Goal: Task Accomplishment & Management: Manage account settings

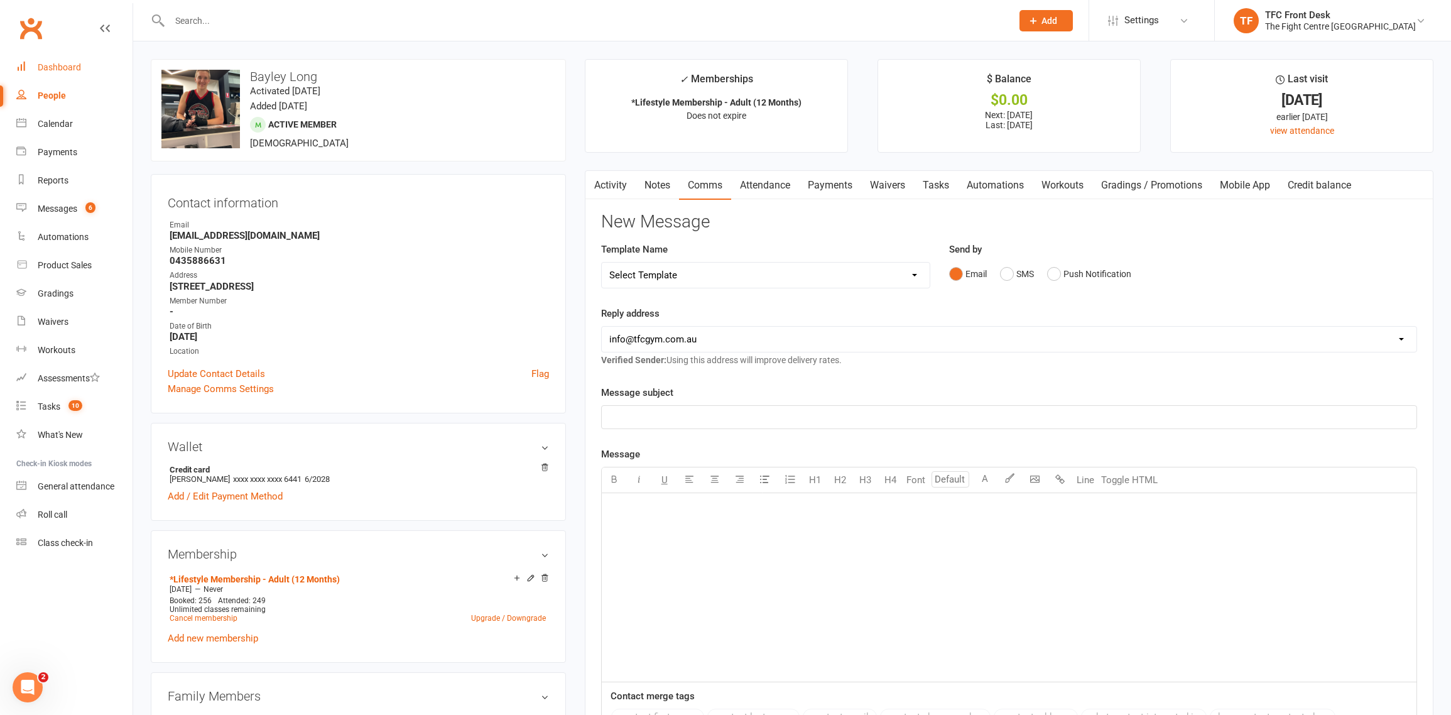
click at [62, 67] on div "Dashboard" at bounding box center [59, 67] width 43 height 10
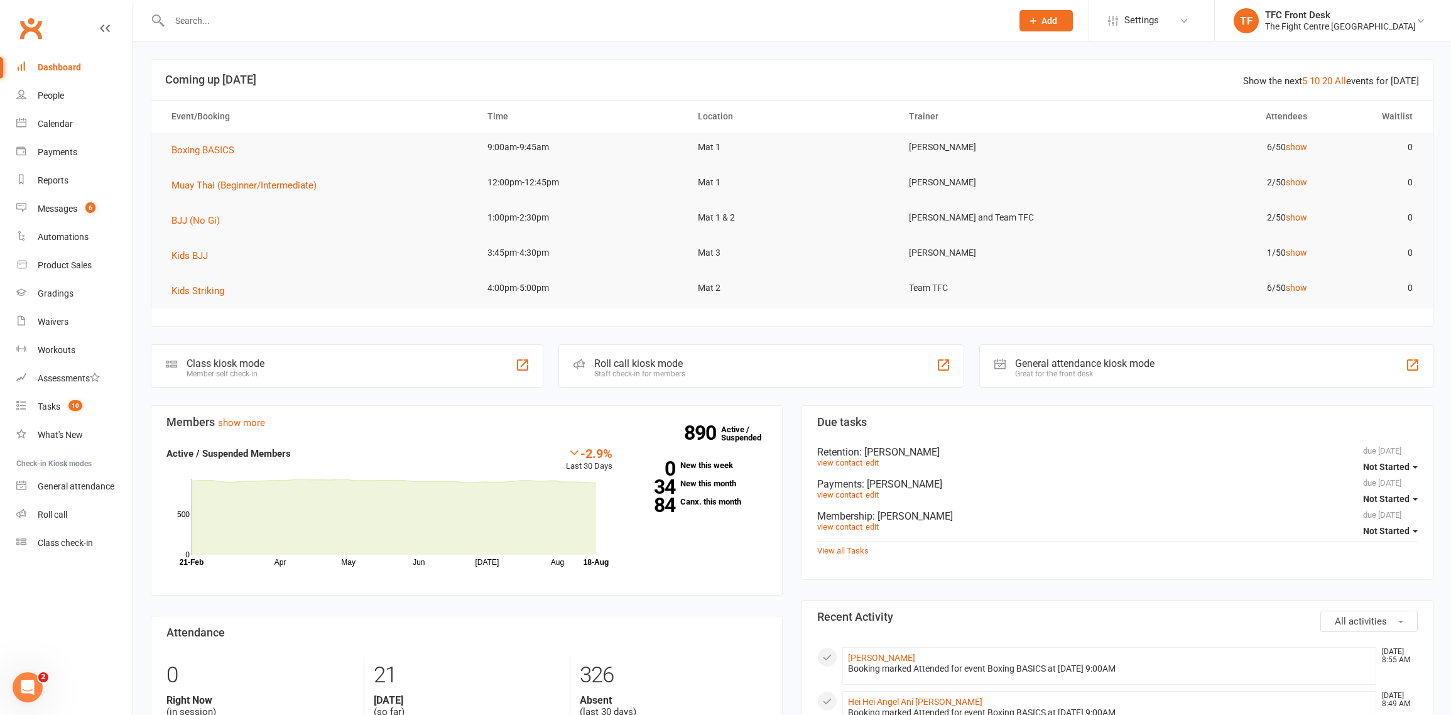
click at [667, 363] on div "Roll call kiosk mode" at bounding box center [639, 363] width 91 height 12
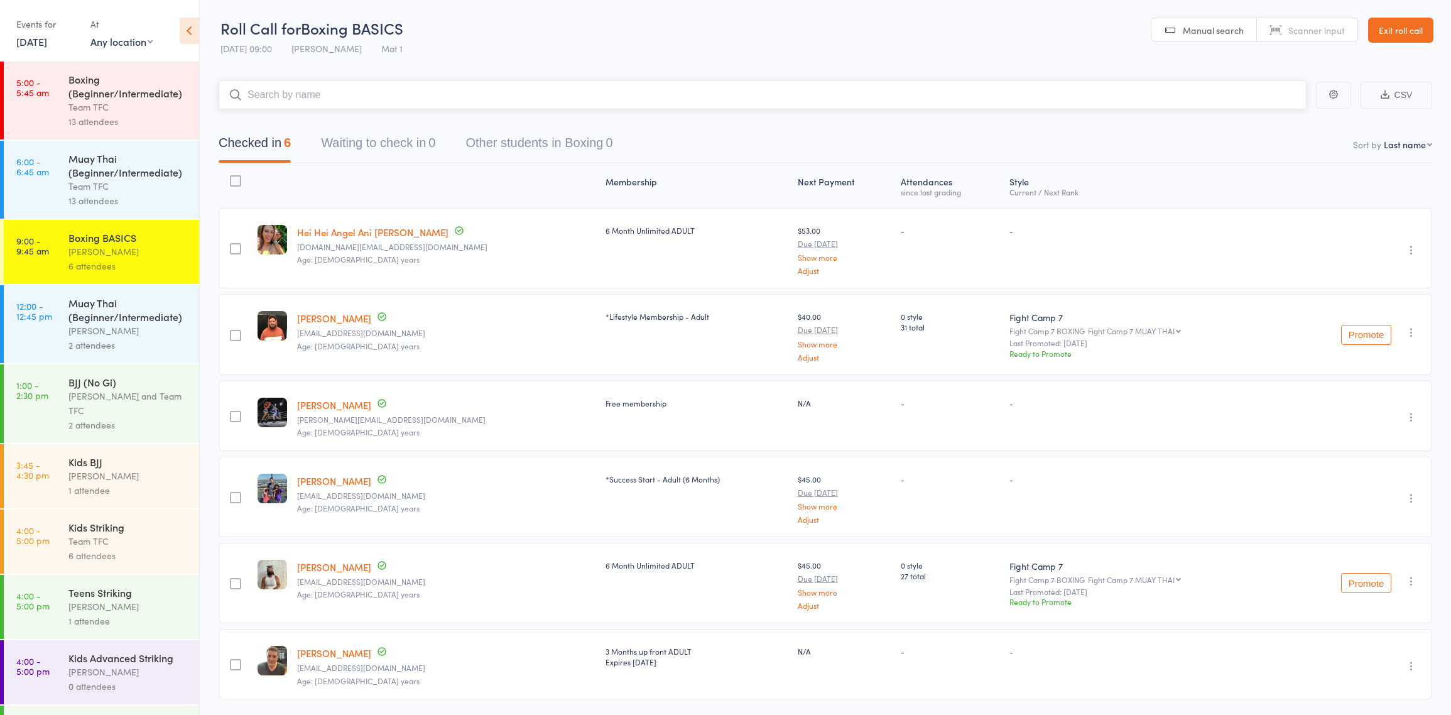
click at [315, 104] on input "search" at bounding box center [763, 94] width 1088 height 29
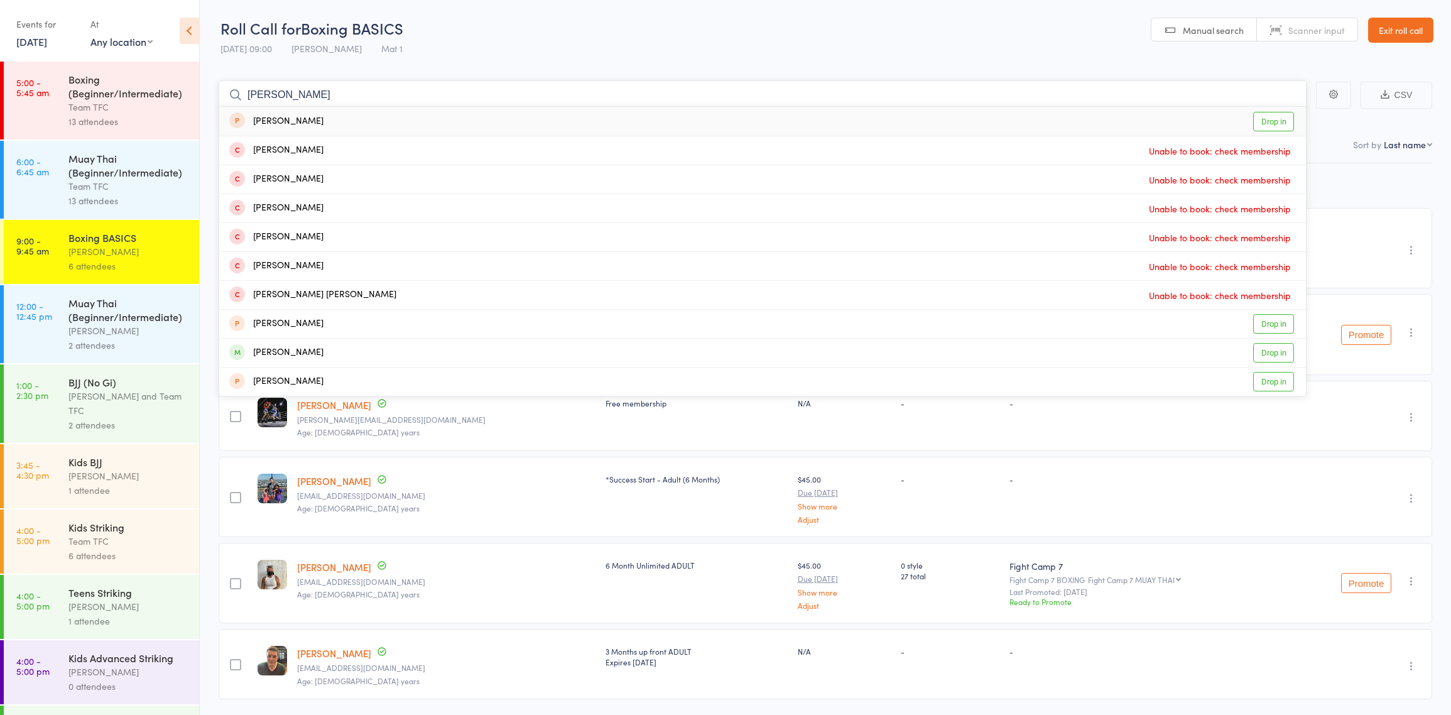
click at [258, 94] on input "roy daul" at bounding box center [763, 94] width 1088 height 29
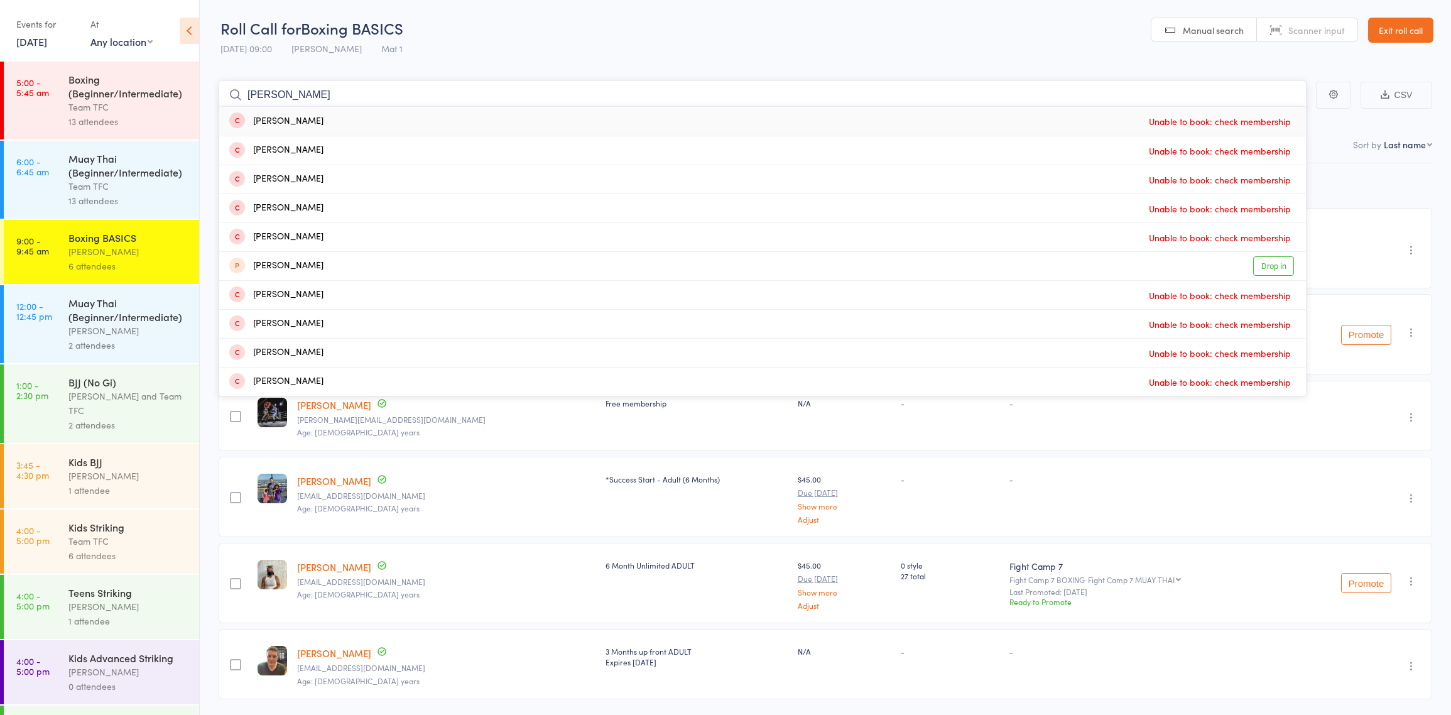
click at [300, 98] on input "ray daul" at bounding box center [763, 94] width 1088 height 29
type input "r"
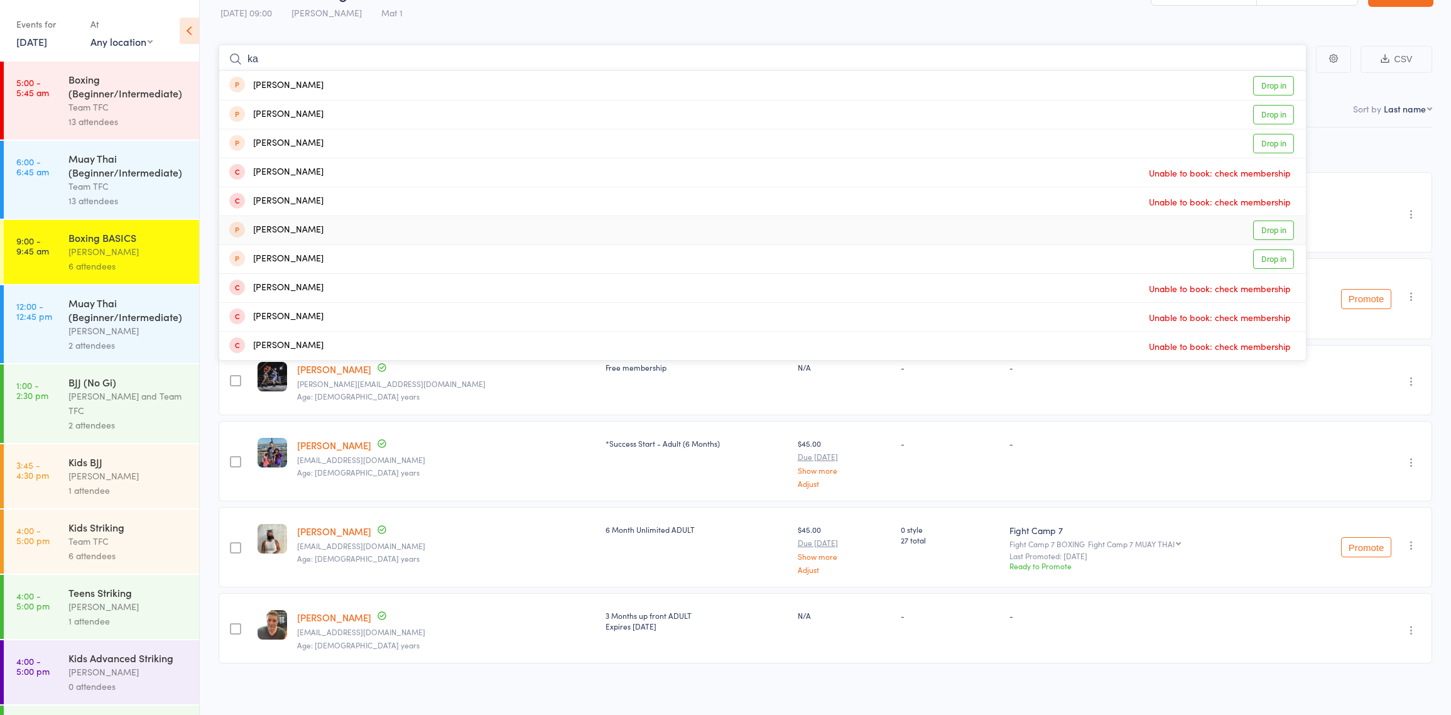
scroll to position [33, 0]
type input "k"
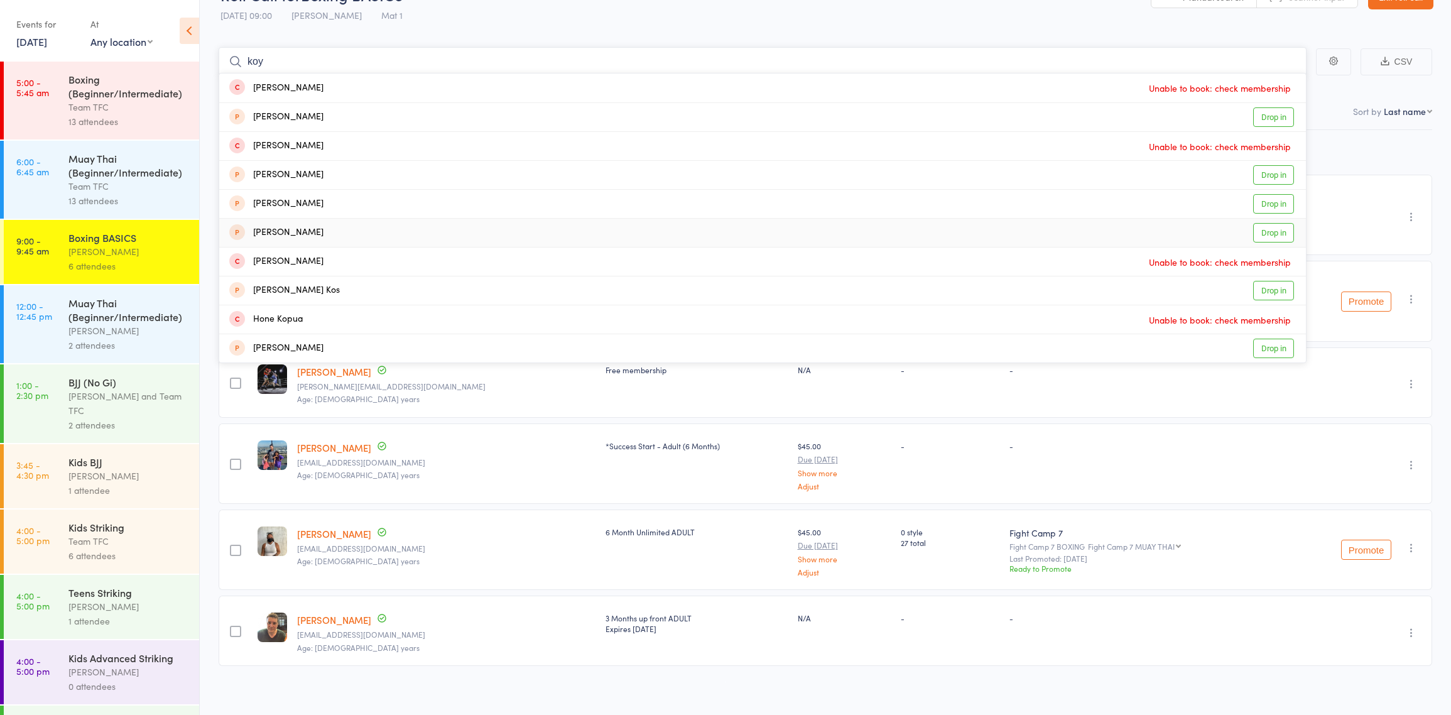
scroll to position [36, 0]
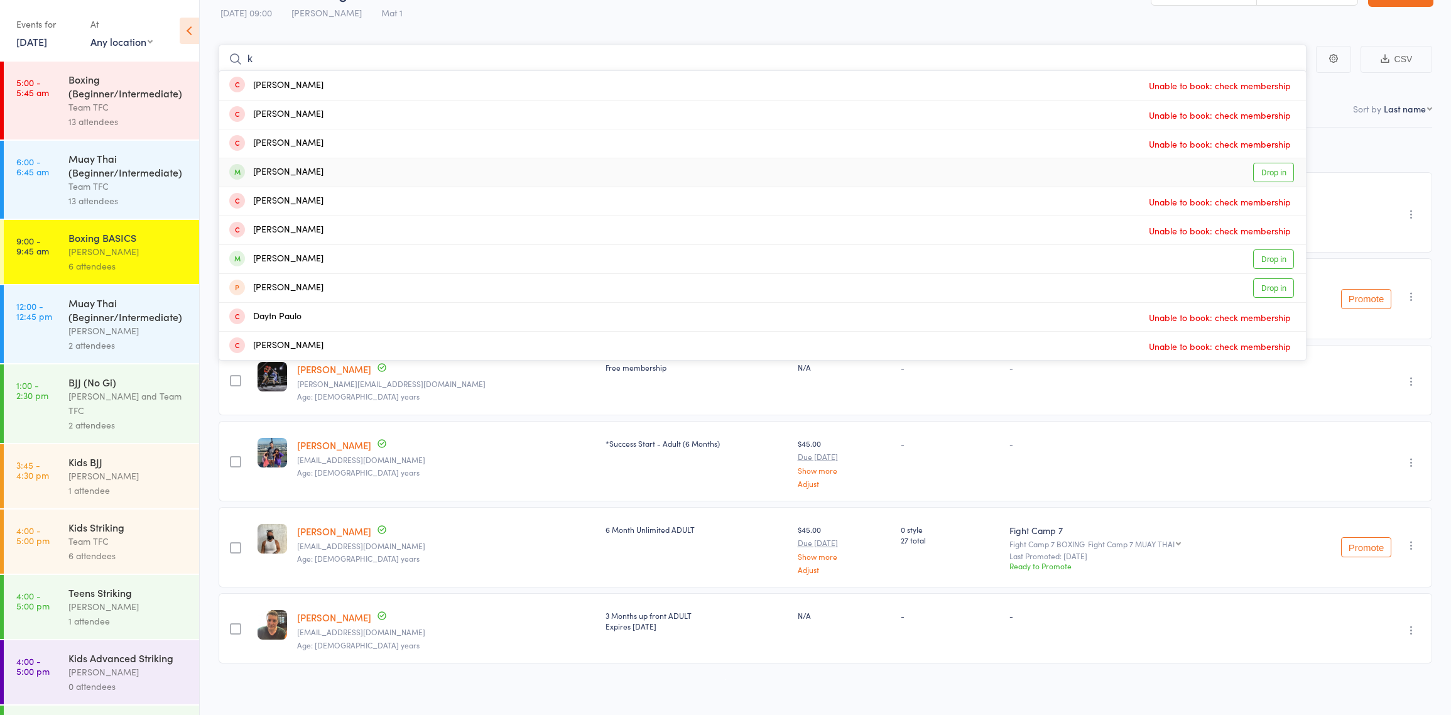
type input "k"
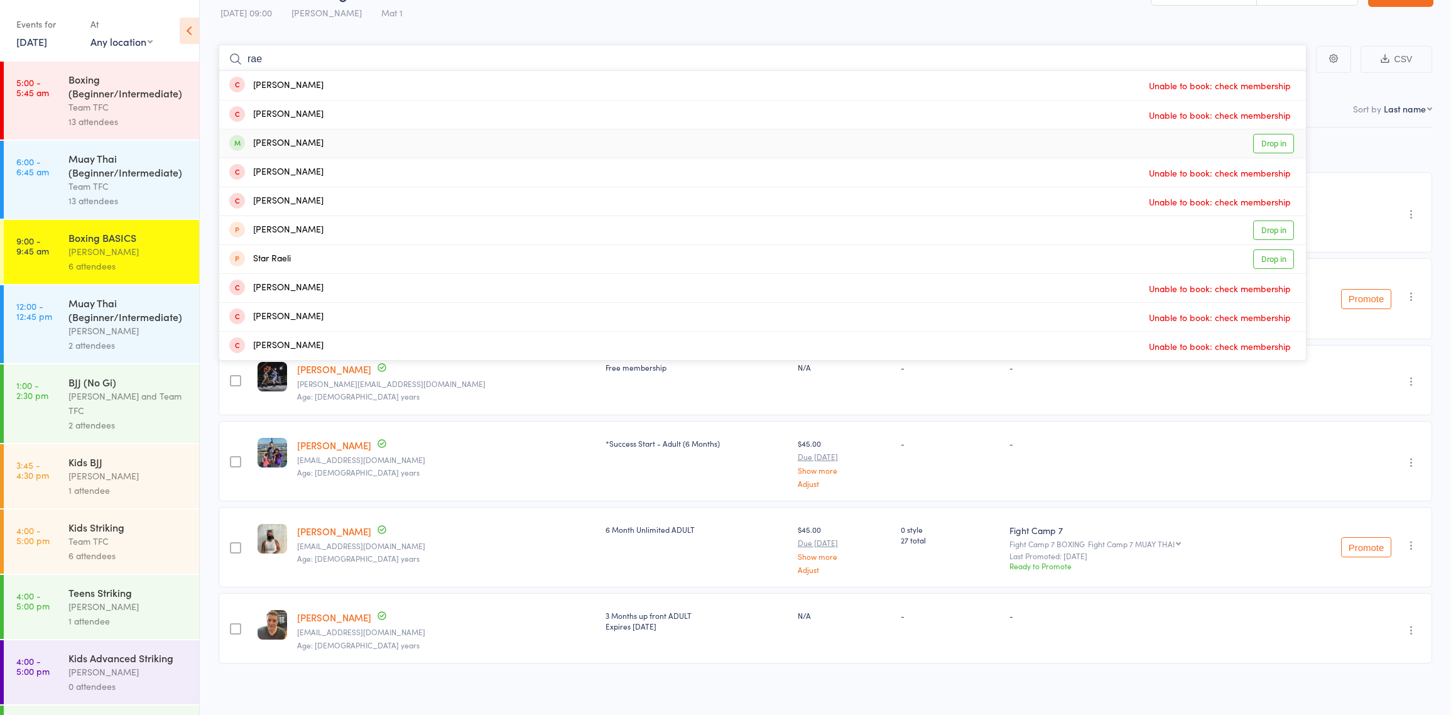
type input "rae"
click at [287, 141] on div "Rae Doel" at bounding box center [276, 143] width 94 height 14
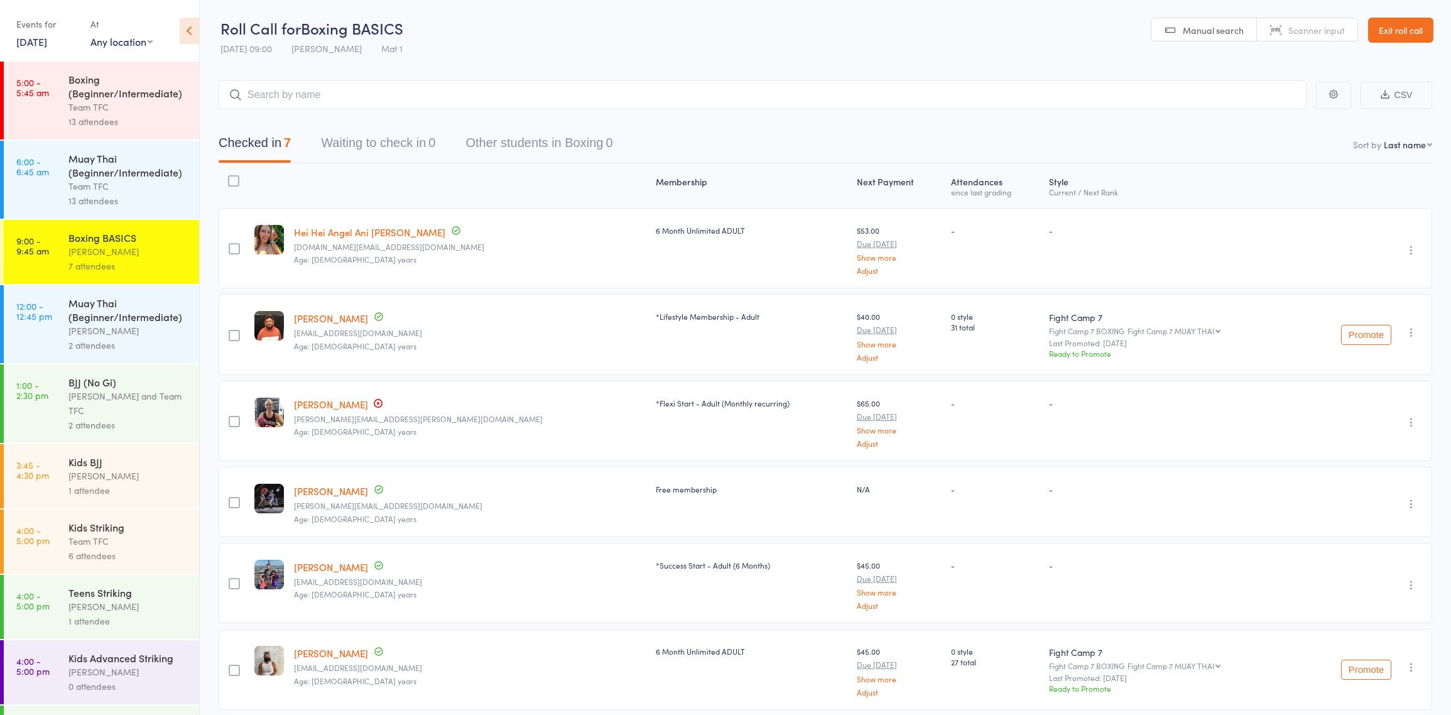
click at [668, 29] on header "Roll Call for Boxing BASICS 18 Aug 09:00 Dan Hearn Mat 1 Manual search Scanner …" at bounding box center [825, 31] width 1251 height 62
click at [645, 48] on header "Roll Call for Boxing BASICS 18 Aug 09:00 Dan Hearn Mat 1 Manual search Scanner …" at bounding box center [825, 31] width 1251 height 62
drag, startPoint x: 662, startPoint y: 66, endPoint x: 619, endPoint y: 14, distance: 67.4
click at [662, 66] on main "CSV Checked in 7 Waiting to check in 0 Other students in Boxing 0 Sort by Last …" at bounding box center [825, 452] width 1251 height 780
click at [951, 27] on header "Roll Call for Boxing BASICS 18 Aug 09:00 Dan Hearn Mat 1 Manual search Scanner …" at bounding box center [825, 31] width 1251 height 62
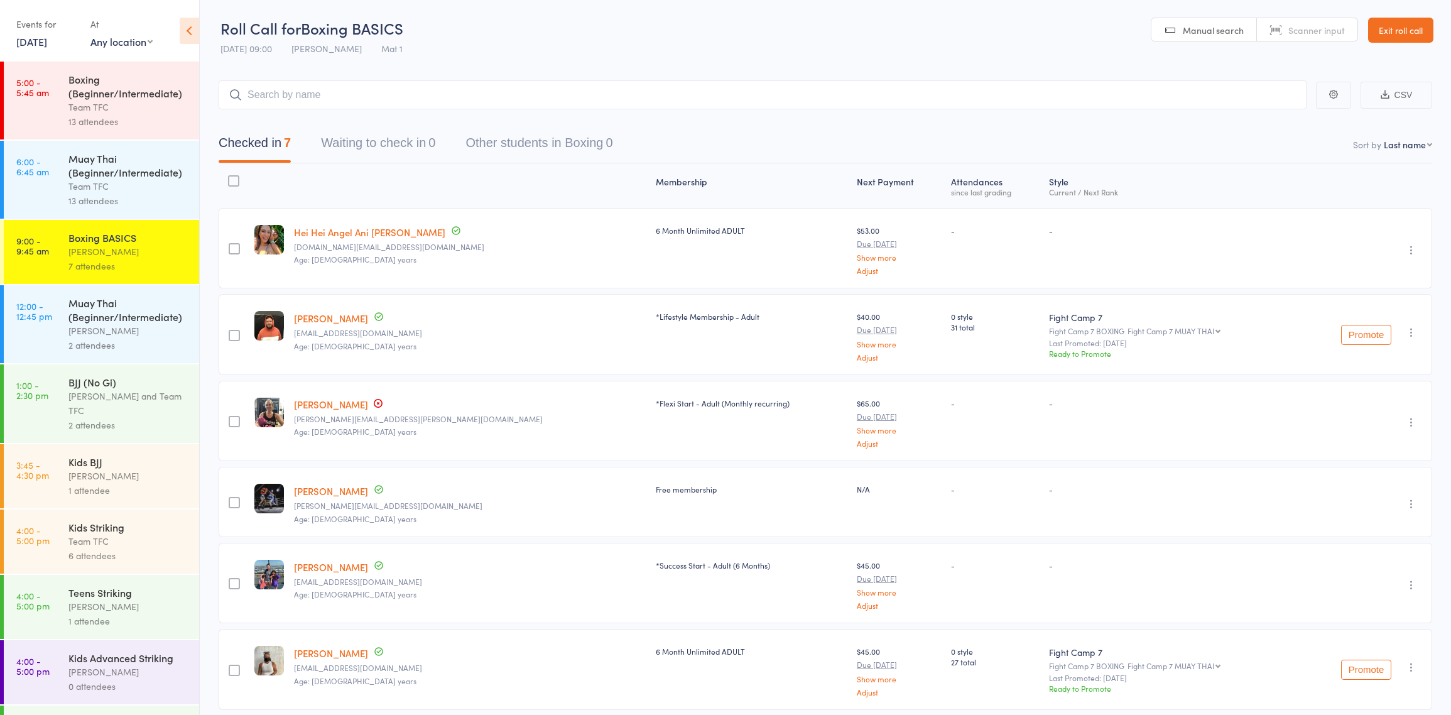
click at [951, 27] on header "Roll Call for Boxing BASICS 18 Aug 09:00 Dan Hearn Mat 1 Manual search Scanner …" at bounding box center [825, 31] width 1251 height 62
click at [573, 53] on header "Roll Call for Boxing BASICS 18 Aug 09:00 Dan Hearn Mat 1 Manual search Scanner …" at bounding box center [825, 31] width 1251 height 62
click at [633, 46] on header "Roll Call for Boxing BASICS 18 Aug 09:00 Dan Hearn Mat 1 Manual search Scanner …" at bounding box center [825, 31] width 1251 height 62
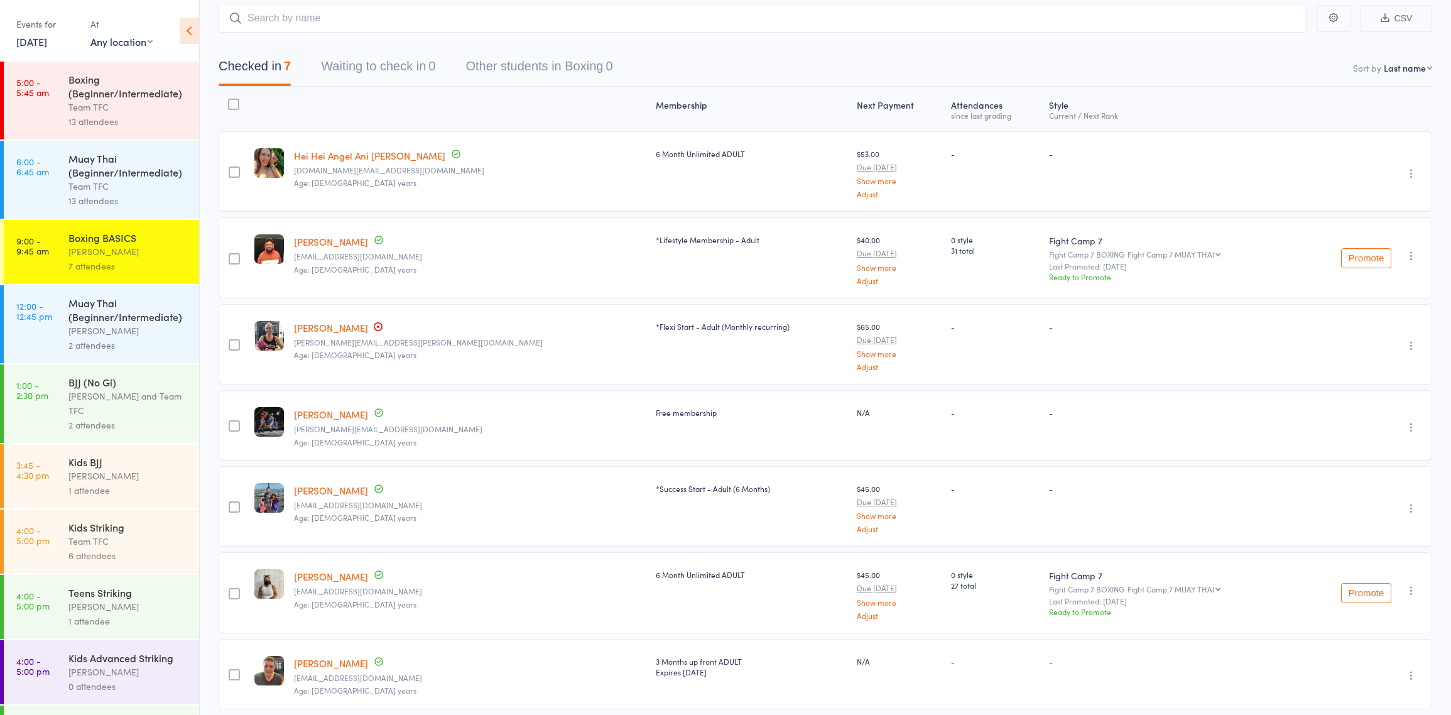
scroll to position [122, 0]
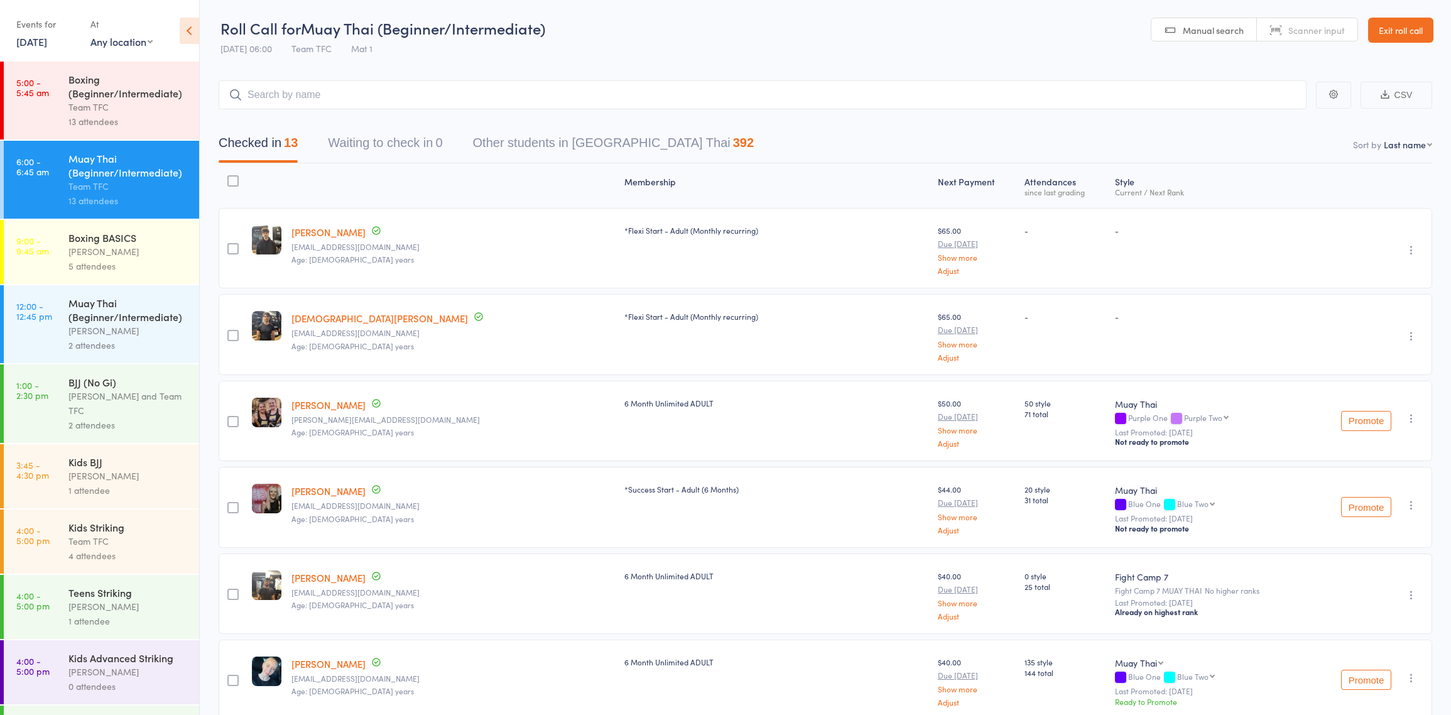
click at [1431, 28] on link "Exit roll call" at bounding box center [1400, 30] width 65 height 25
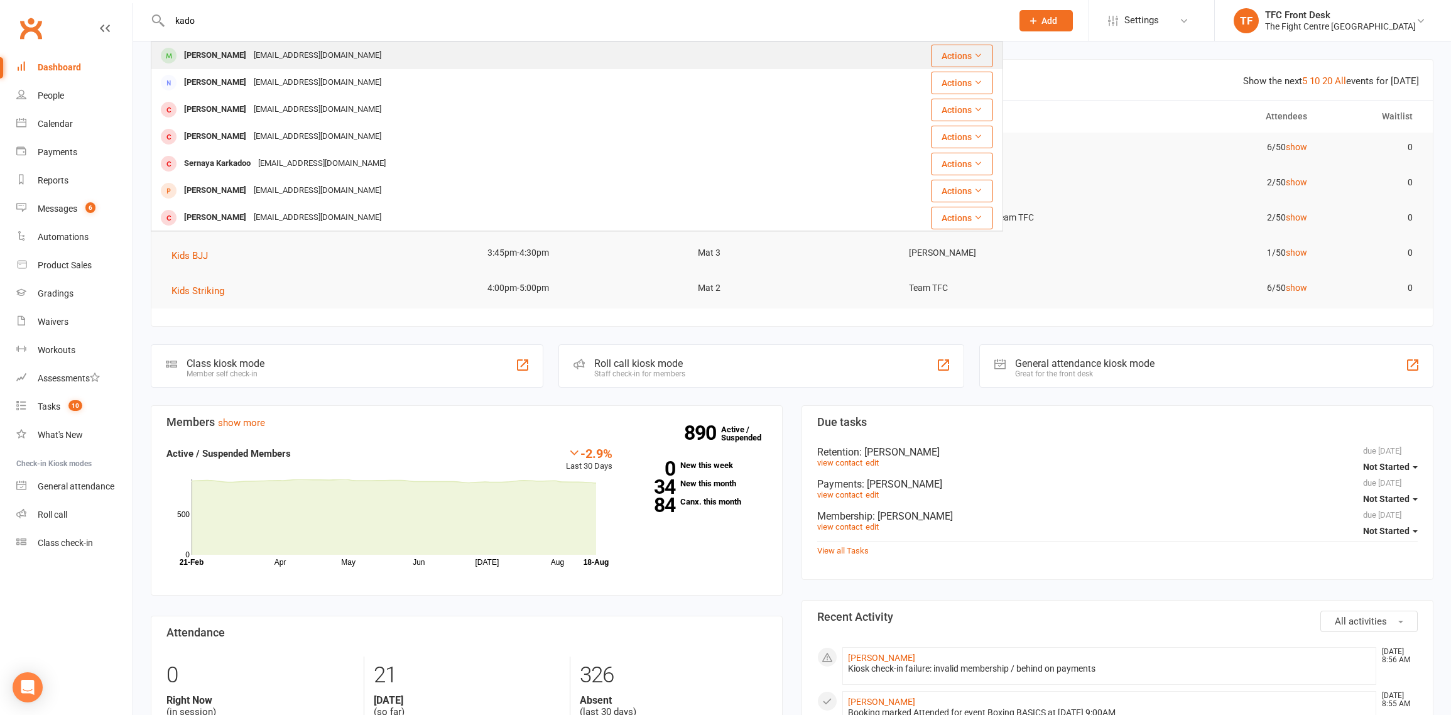
type input "kado"
click at [330, 60] on div "Rachaelannhaber@gmail.com" at bounding box center [317, 55] width 135 height 18
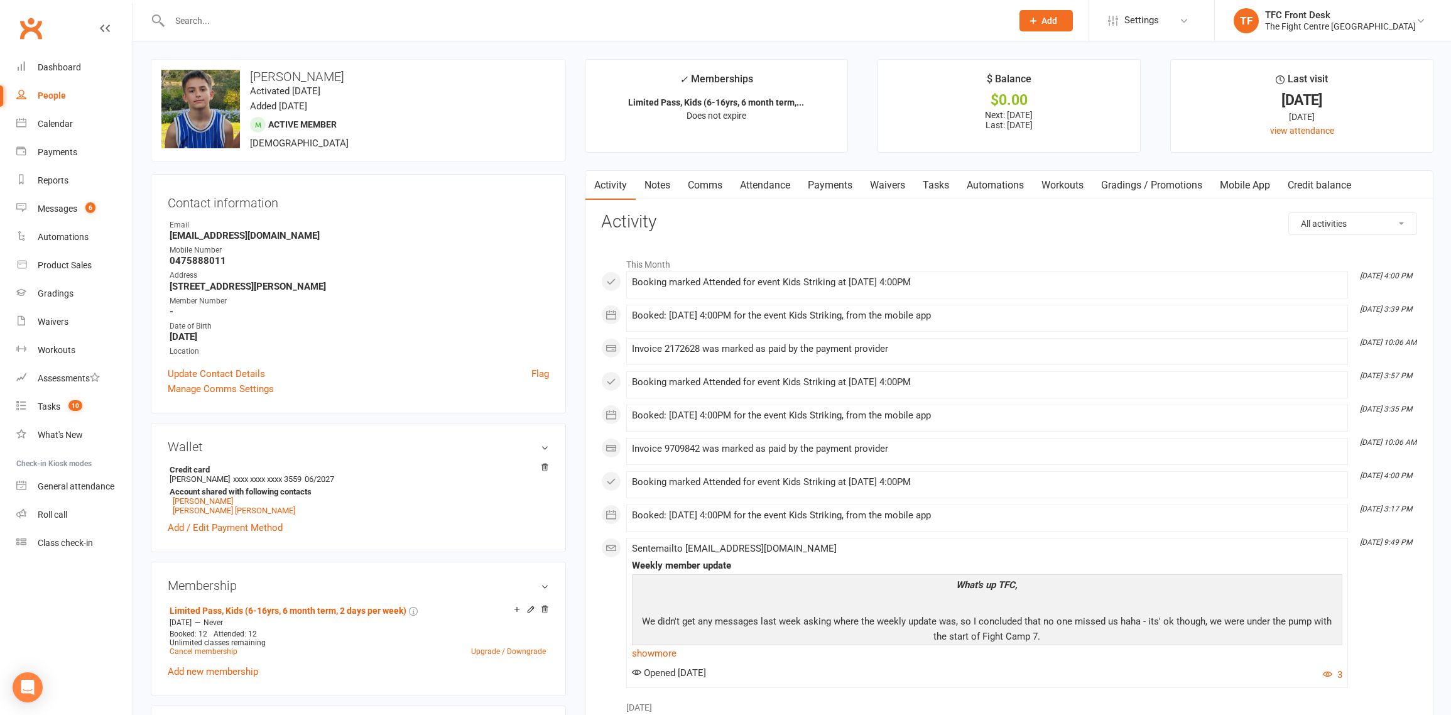
click at [324, 26] on input "text" at bounding box center [584, 21] width 837 height 18
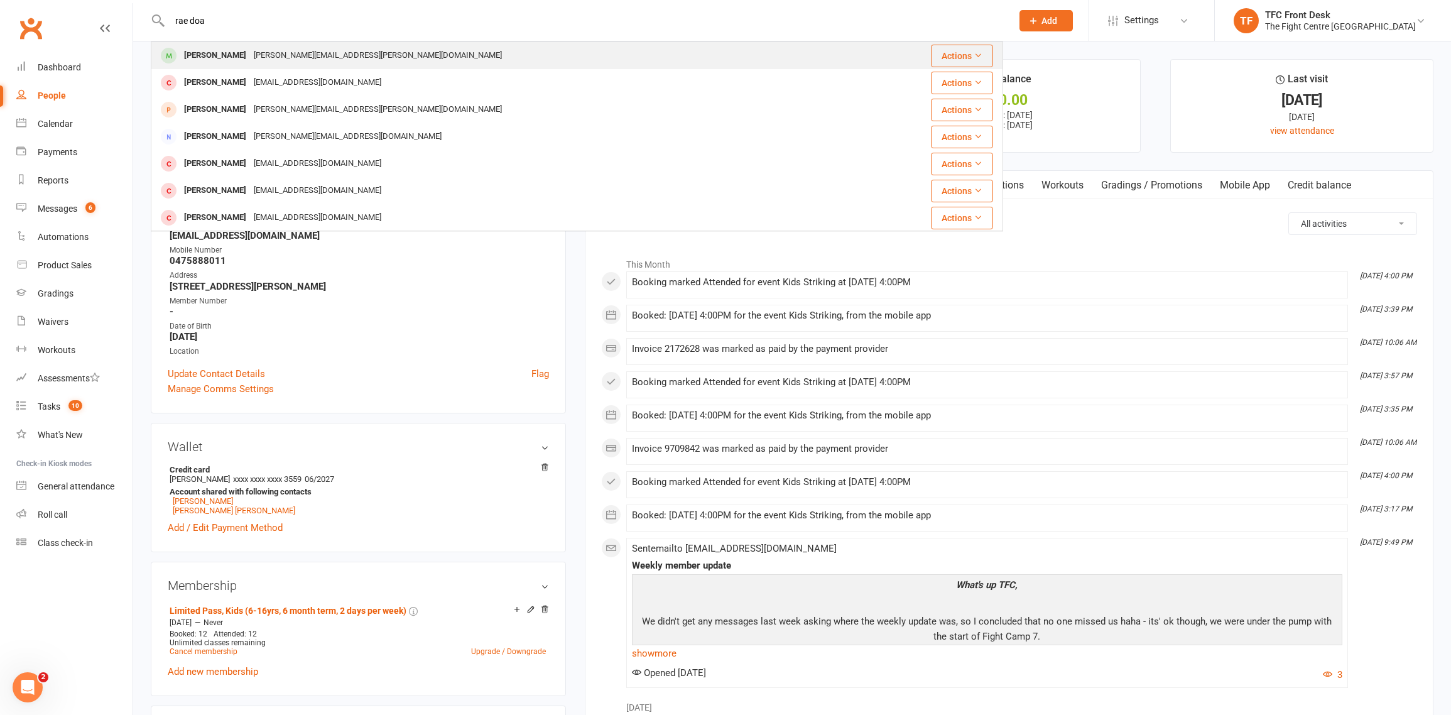
type input "rae doa"
click at [250, 52] on div "Rae.doel@icloud.com" at bounding box center [378, 55] width 256 height 18
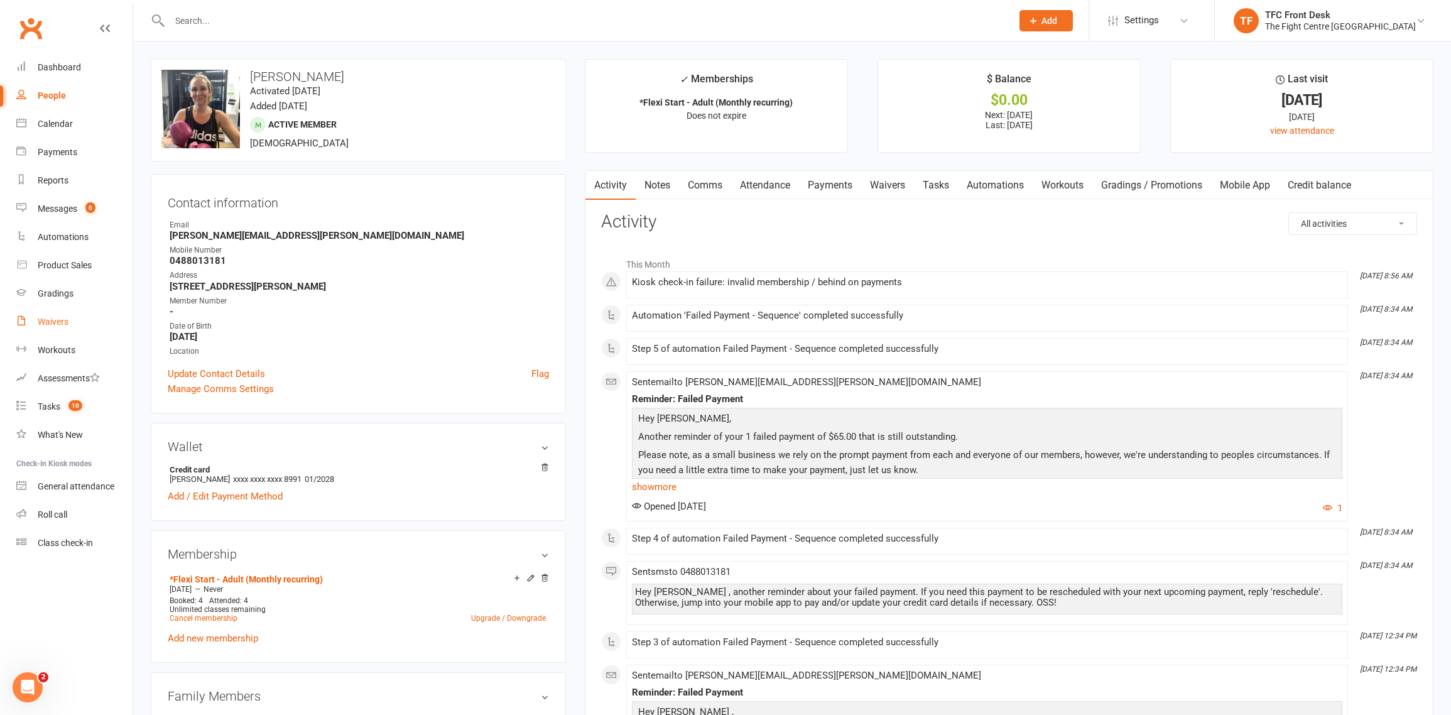
click at [51, 327] on link "Waivers" at bounding box center [74, 322] width 116 height 28
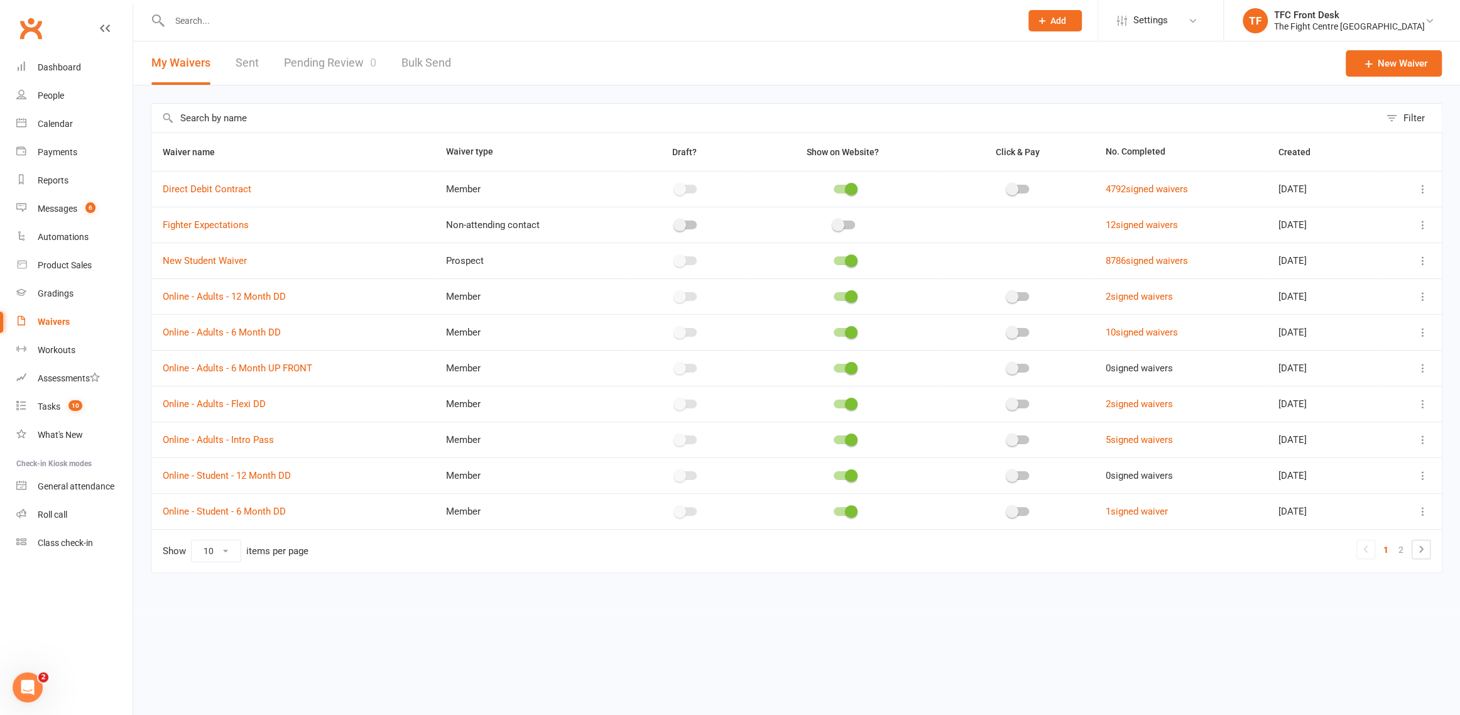
click at [340, 68] on link "Pending Review 0" at bounding box center [330, 62] width 92 height 43
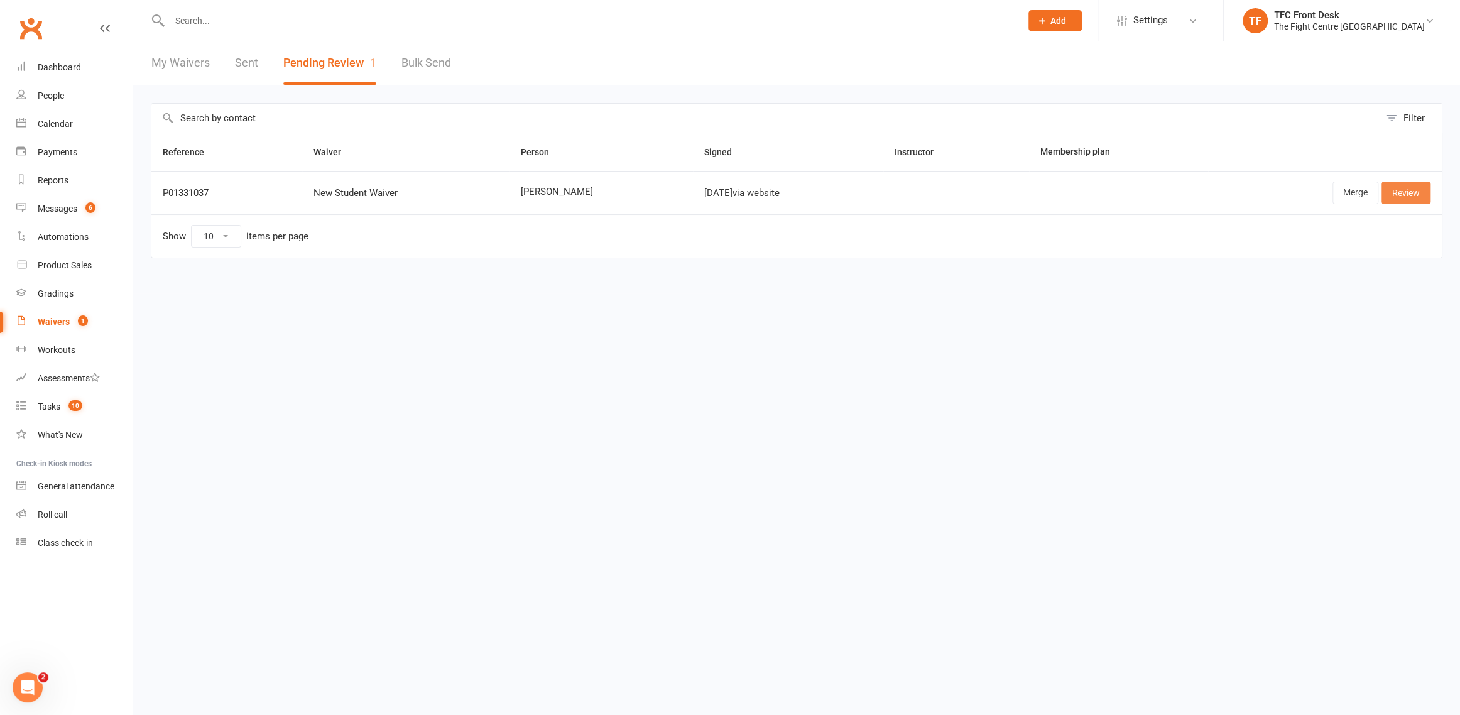
click at [1397, 197] on link "Review" at bounding box center [1406, 193] width 49 height 23
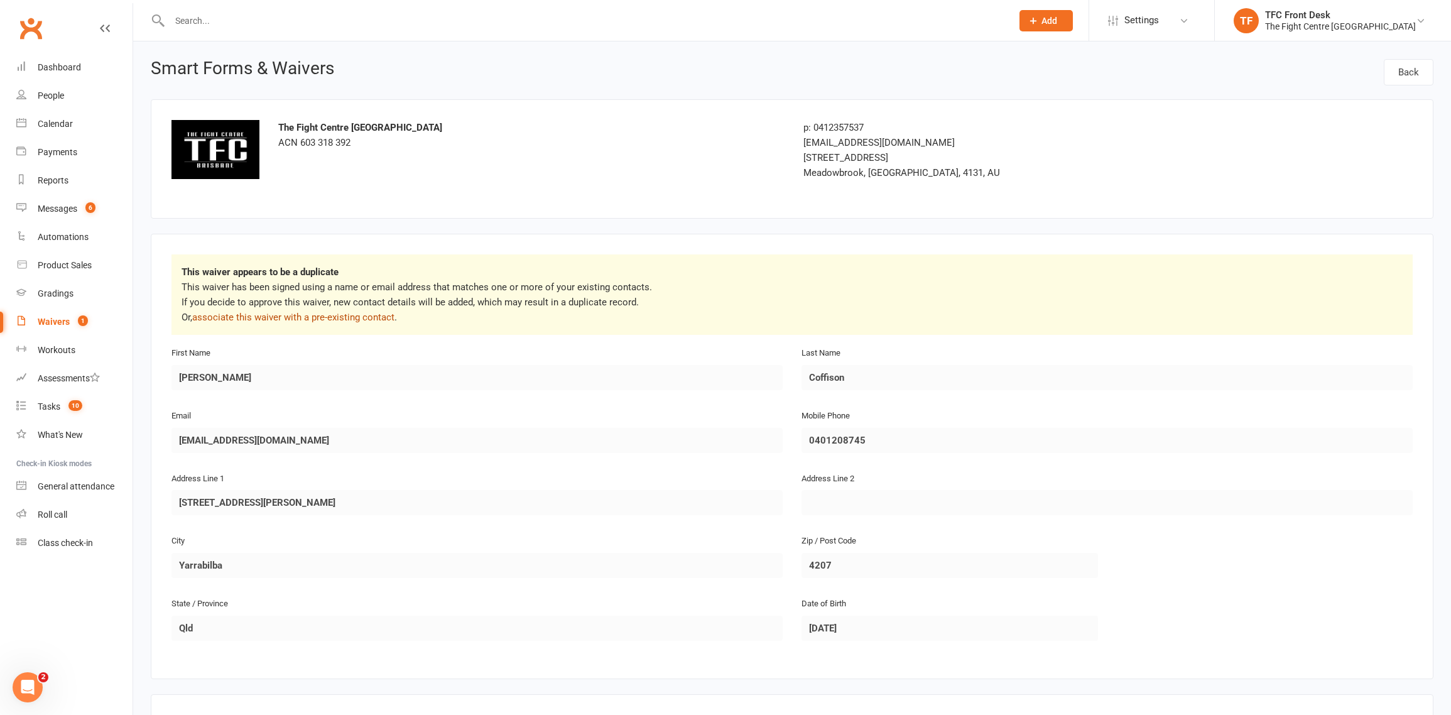
click at [370, 317] on link "associate this waiver with a pre-existing contact" at bounding box center [293, 317] width 202 height 11
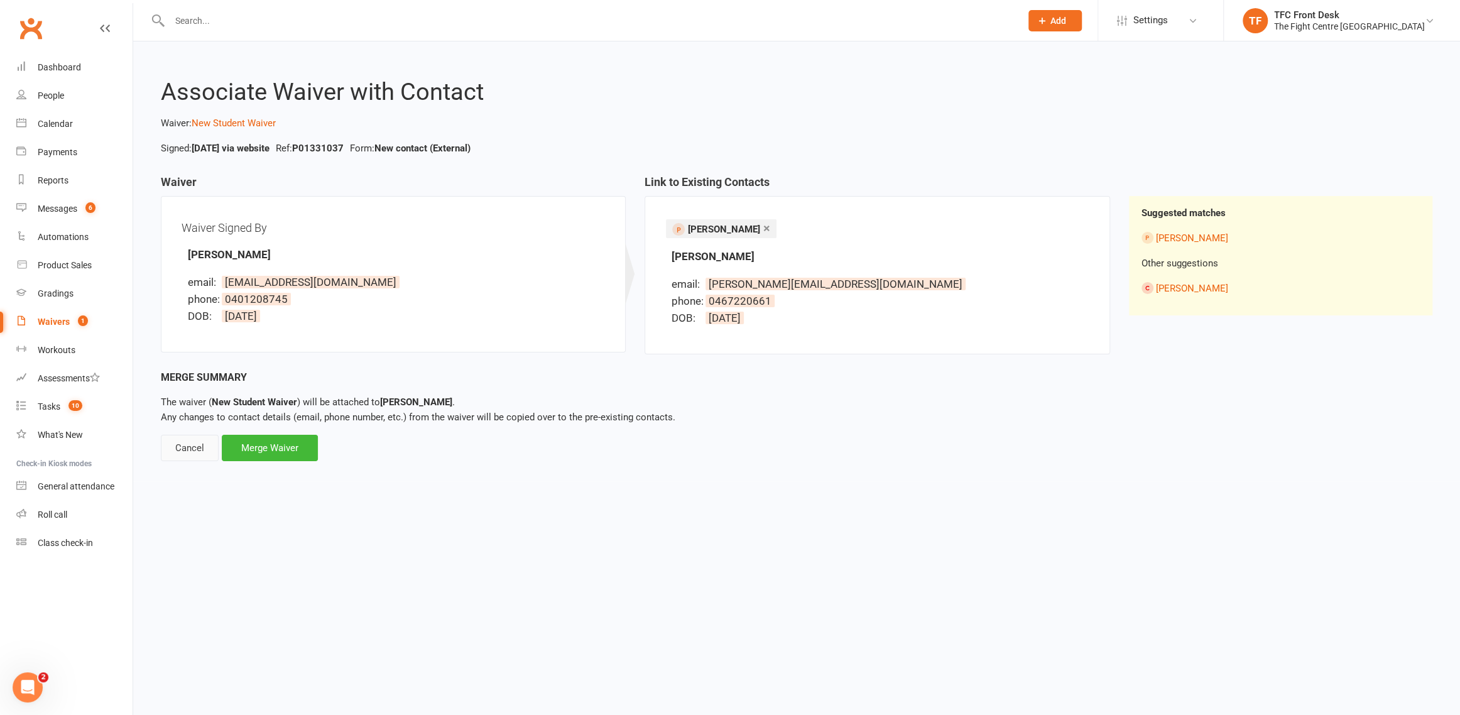
click at [204, 449] on div "Cancel" at bounding box center [190, 448] width 58 height 26
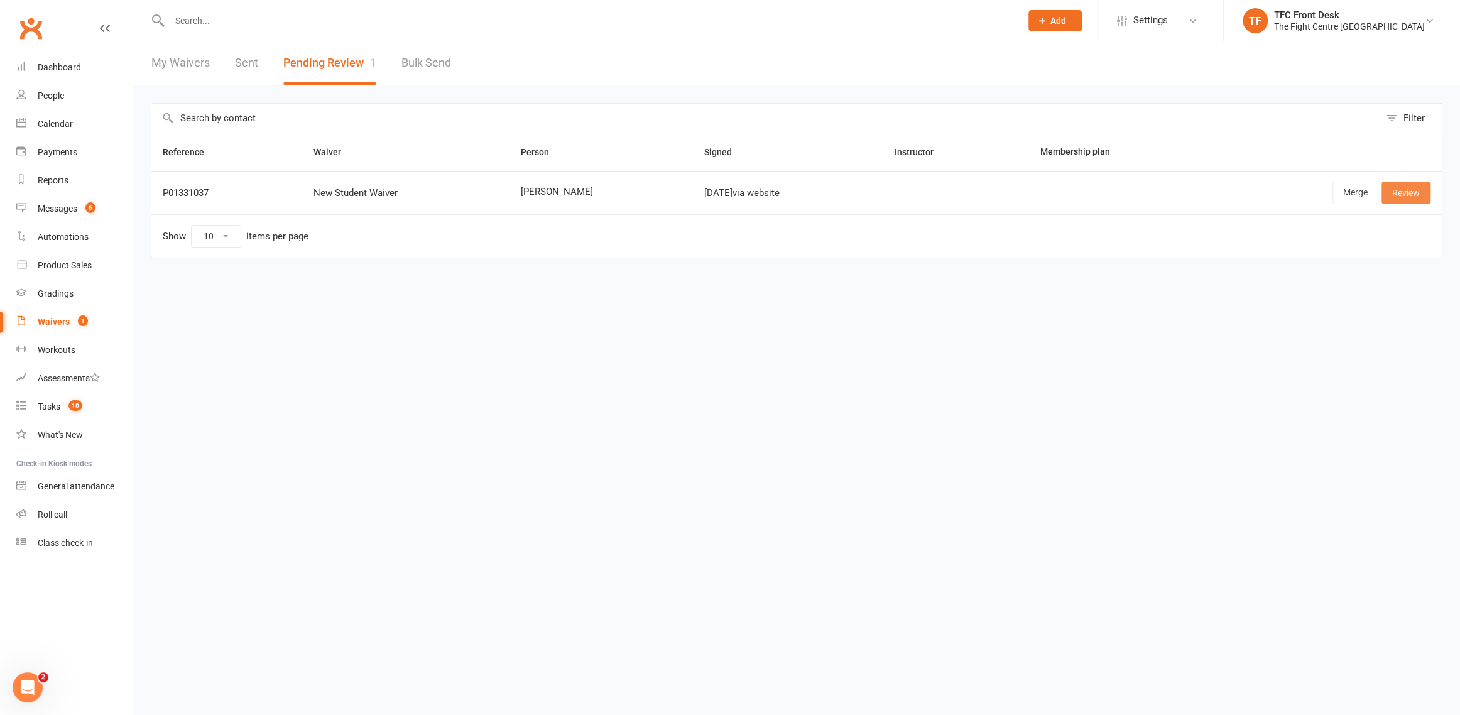
click at [1387, 196] on link "Review" at bounding box center [1406, 193] width 49 height 23
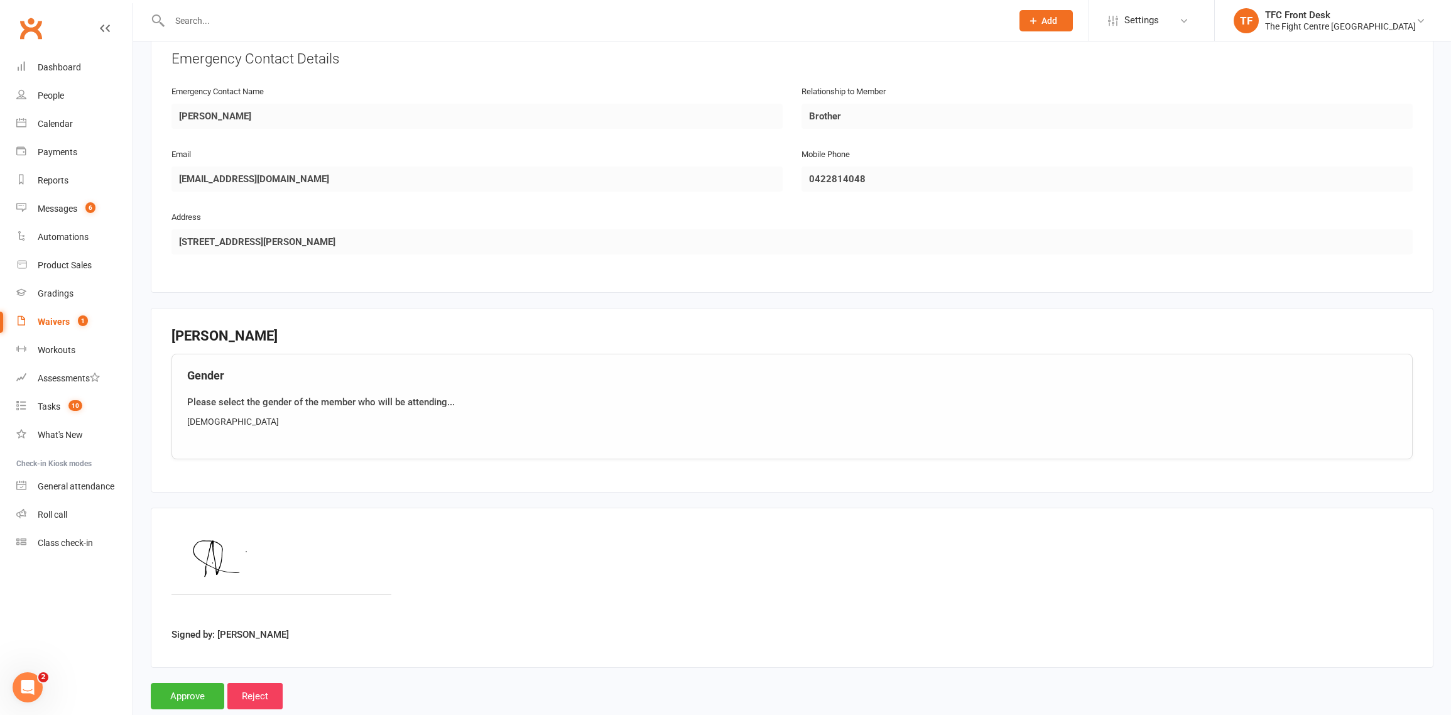
scroll to position [689, 0]
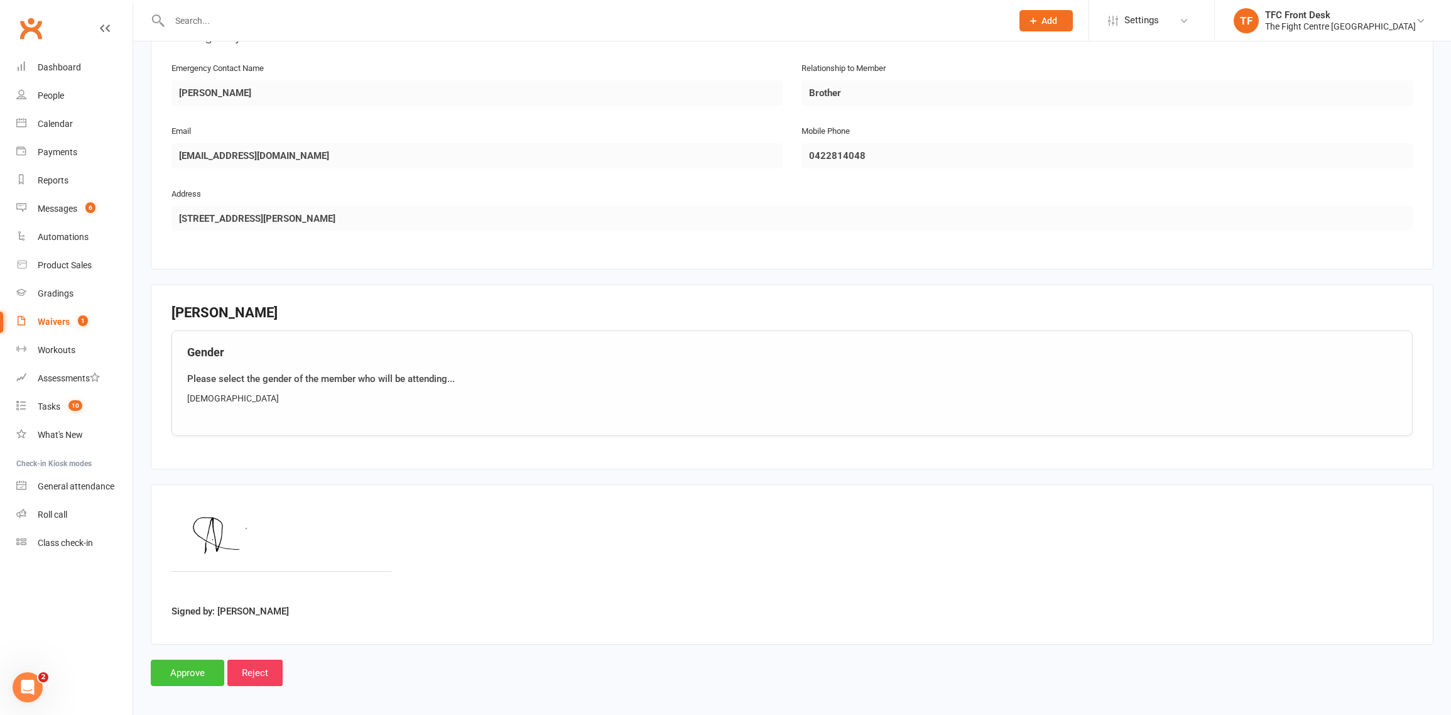
click at [195, 667] on input "Approve" at bounding box center [188, 673] width 74 height 26
